Goal: Task Accomplishment & Management: Manage account settings

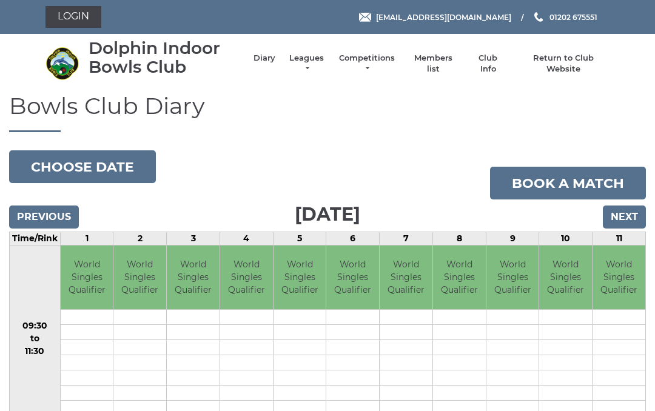
click at [80, 17] on link "Login" at bounding box center [74, 17] width 56 height 22
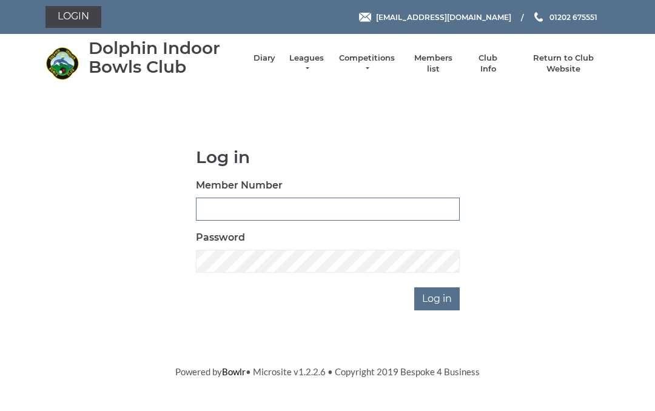
click at [217, 209] on input "Member Number" at bounding box center [328, 209] width 264 height 23
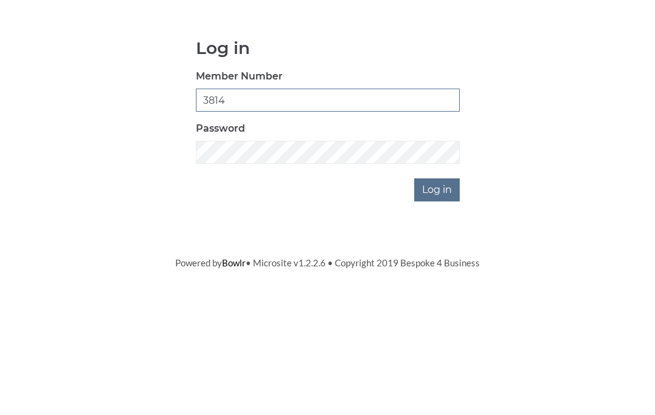
type input "3814"
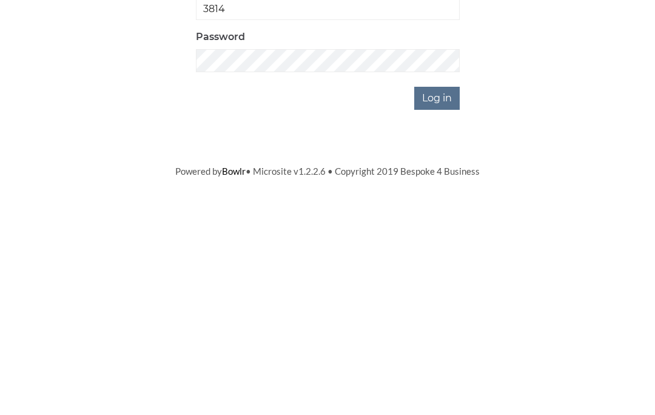
click at [441, 288] on input "Log in" at bounding box center [437, 299] width 46 height 23
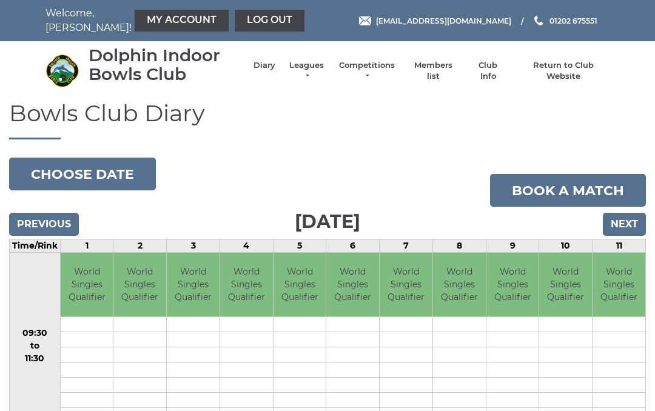
click at [162, 17] on link "My Account" at bounding box center [182, 21] width 94 height 22
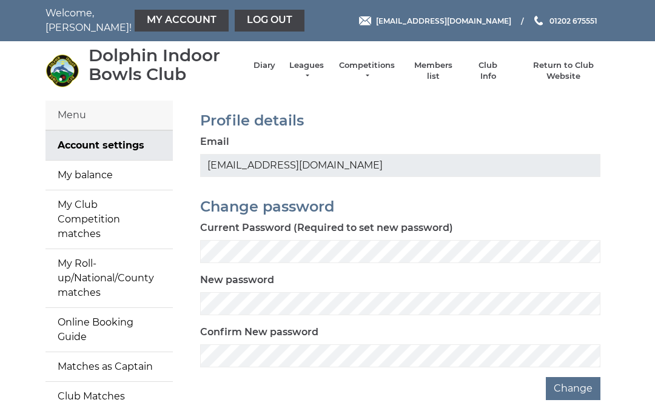
click at [132, 308] on link "Online Booking Guide" at bounding box center [109, 330] width 127 height 44
click at [265, 69] on link "Diary" at bounding box center [265, 65] width 22 height 11
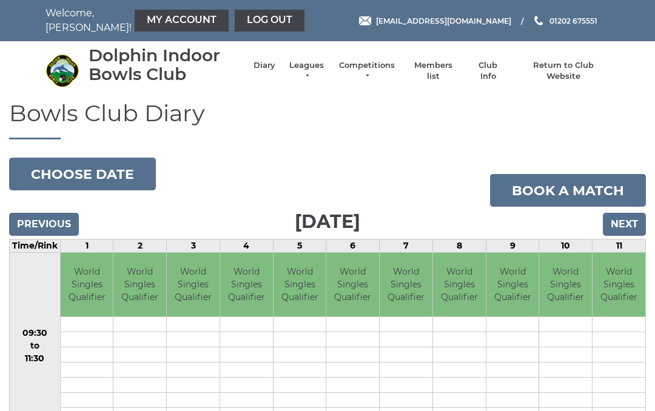
click at [157, 18] on link "My Account" at bounding box center [182, 21] width 94 height 22
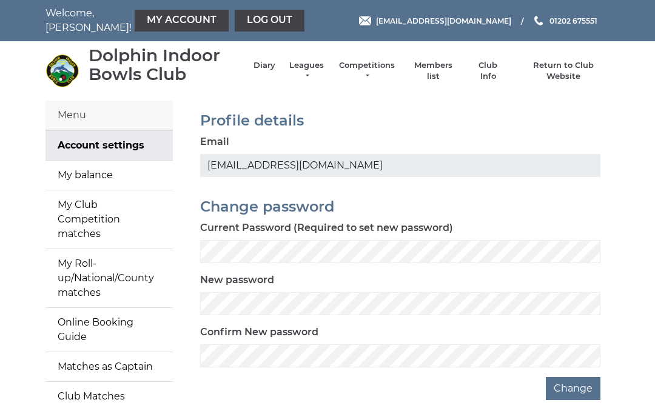
click at [118, 176] on link "My balance" at bounding box center [109, 175] width 127 height 29
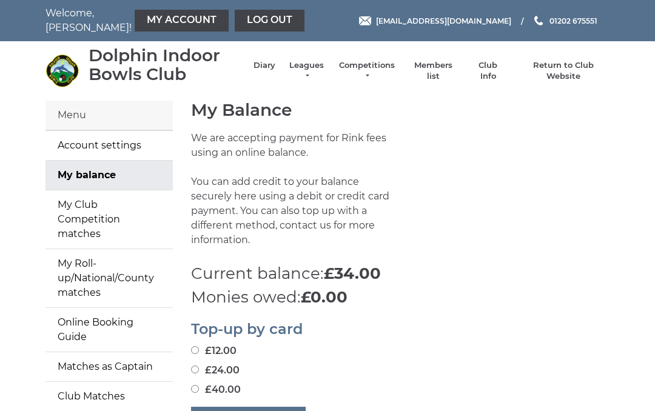
click at [118, 212] on link "My Club Competition matches" at bounding box center [109, 220] width 127 height 58
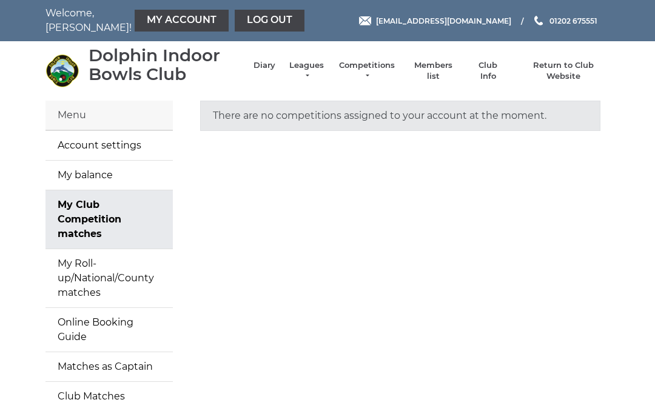
click at [121, 262] on link "My Roll-up/National/County matches" at bounding box center [109, 278] width 127 height 58
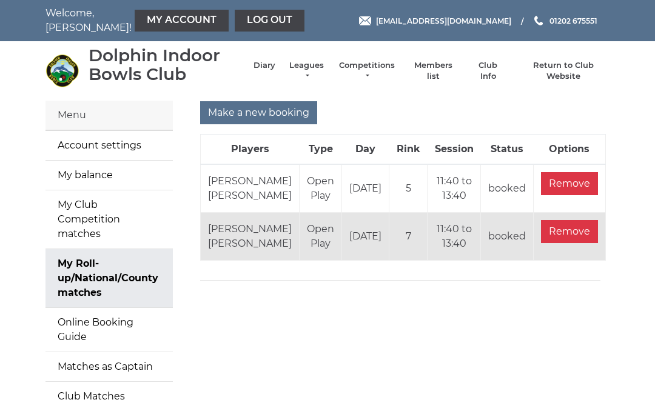
click at [569, 243] on input "Remove" at bounding box center [569, 231] width 57 height 23
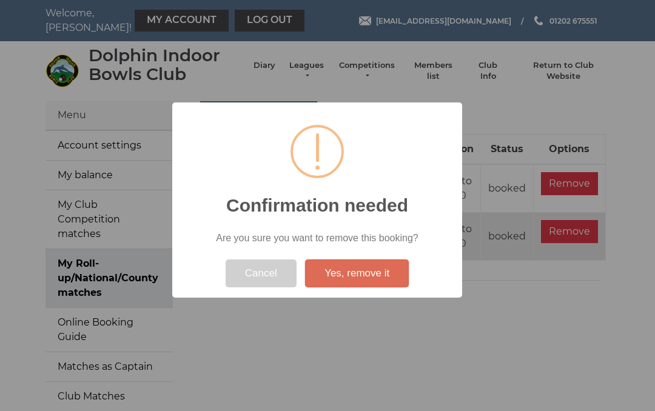
click at [370, 272] on button "Yes, remove it" at bounding box center [357, 274] width 104 height 28
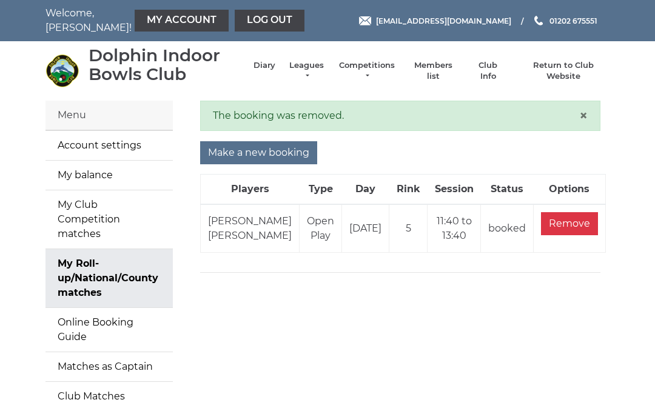
click at [235, 18] on link "Log out" at bounding box center [270, 21] width 70 height 22
